Goal: Task Accomplishment & Management: Manage account settings

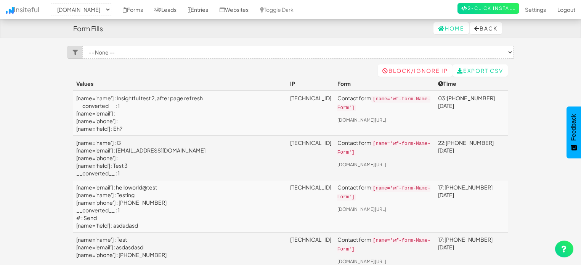
select select "2378"
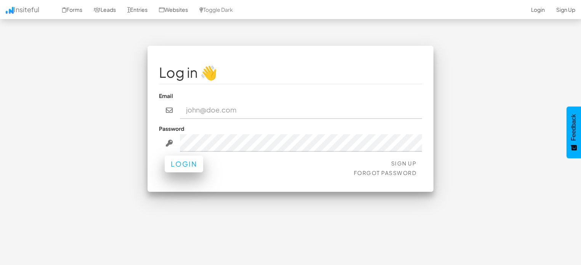
type input "[PERSON_NAME][EMAIL_ADDRESS][DOMAIN_NAME]"
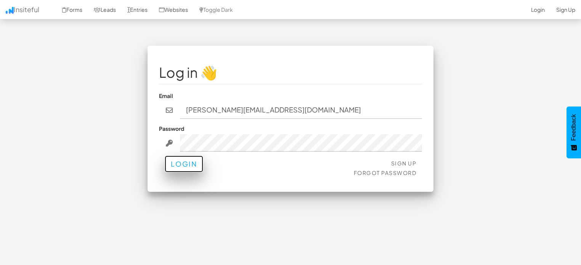
click at [170, 162] on button "Login" at bounding box center [184, 164] width 39 height 17
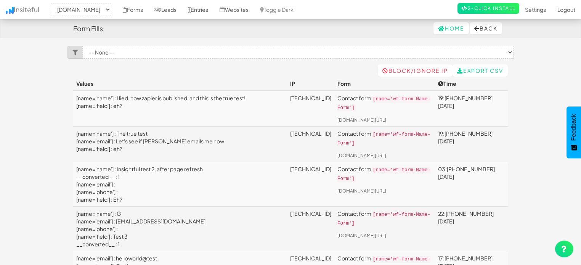
select select "2378"
click at [236, 7] on link "Websites" at bounding box center [234, 9] width 40 height 19
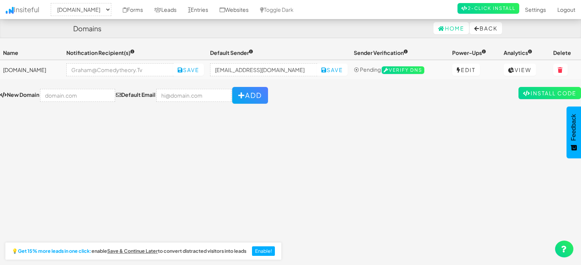
select select "2378"
click at [194, 4] on link "Entries" at bounding box center [198, 9] width 32 height 19
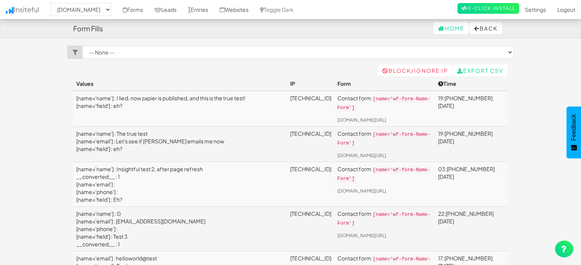
select select "2378"
click at [170, 5] on link "Leads" at bounding box center [166, 9] width 34 height 19
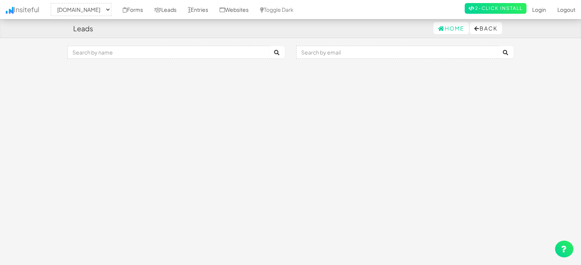
select select "2378"
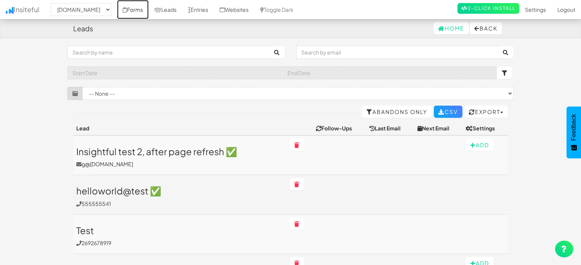
click at [139, 9] on link "Forms" at bounding box center [133, 9] width 32 height 19
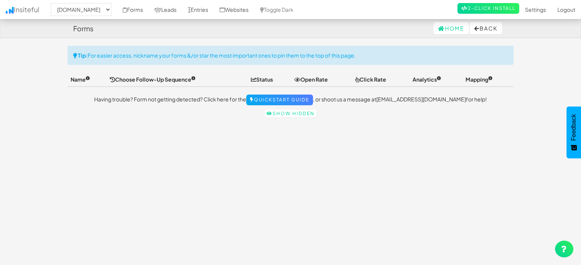
select select "2378"
click at [303, 112] on link "Show hidden" at bounding box center [291, 114] width 52 height 8
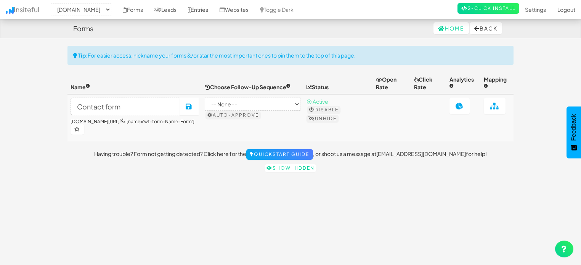
select select "2378"
click at [273, 106] on select "-- None -- B2B (Plain) by Insiteful Checkout (Rich HTML) by Insiteful Checkout …" at bounding box center [253, 104] width 96 height 13
click at [201, 72] on th "Name" at bounding box center [134, 83] width 134 height 22
click at [532, 10] on link "Settings" at bounding box center [535, 9] width 32 height 19
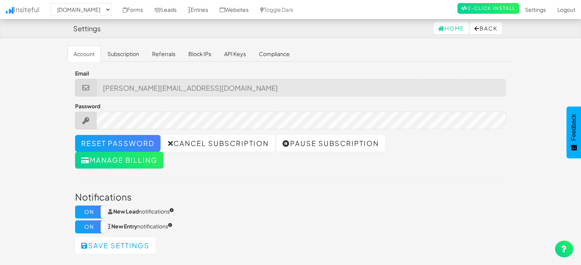
select select "2378"
click at [125, 55] on link "Subscription" at bounding box center [123, 54] width 44 height 16
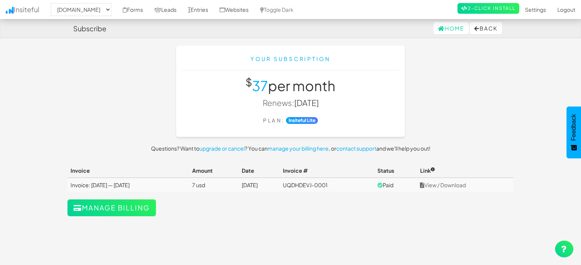
select select "2378"
